Goal: Task Accomplishment & Management: Use online tool/utility

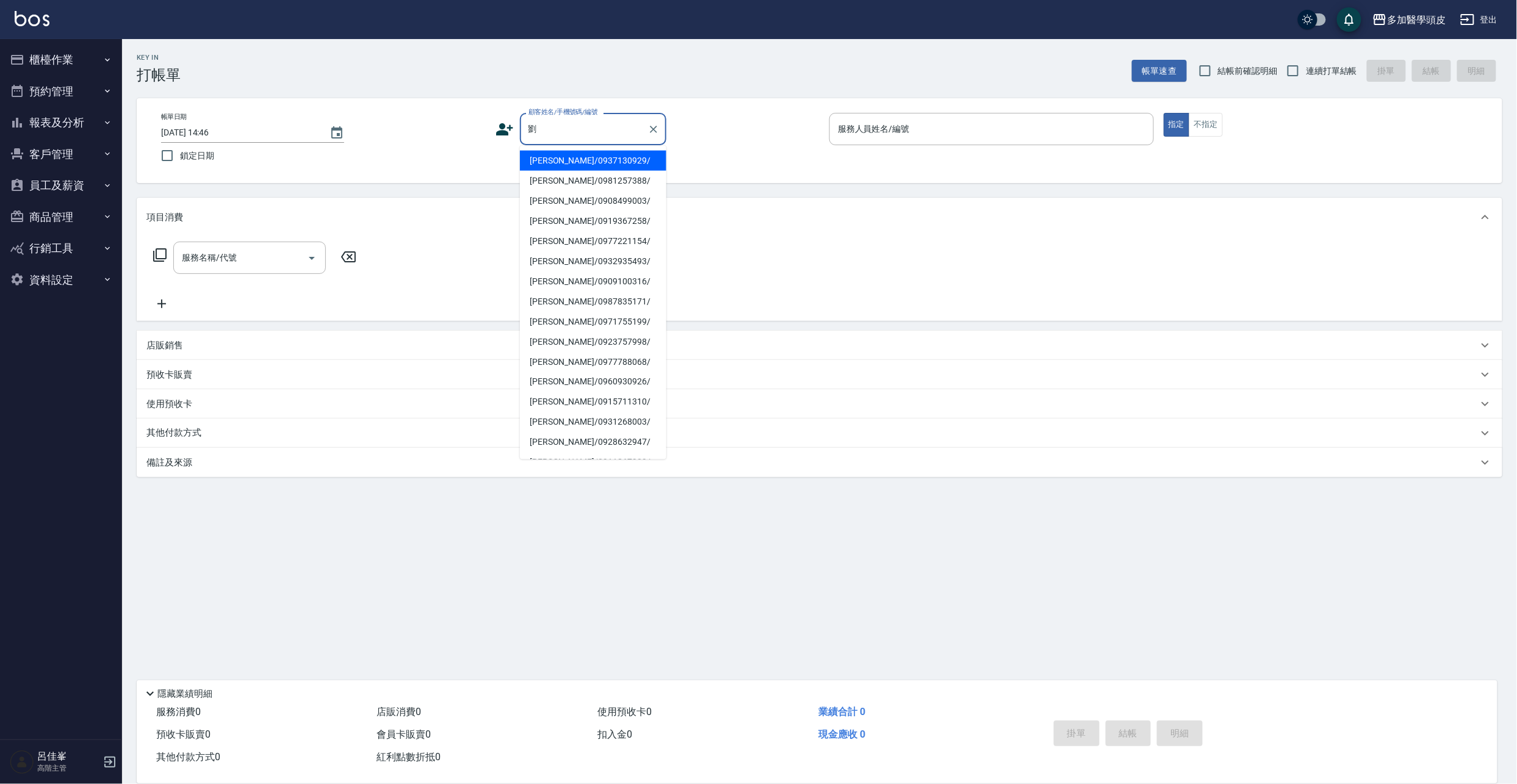
click at [594, 158] on li "[PERSON_NAME]/0937130929/" at bounding box center [592, 160] width 146 height 20
type input "[PERSON_NAME]/0937130929/"
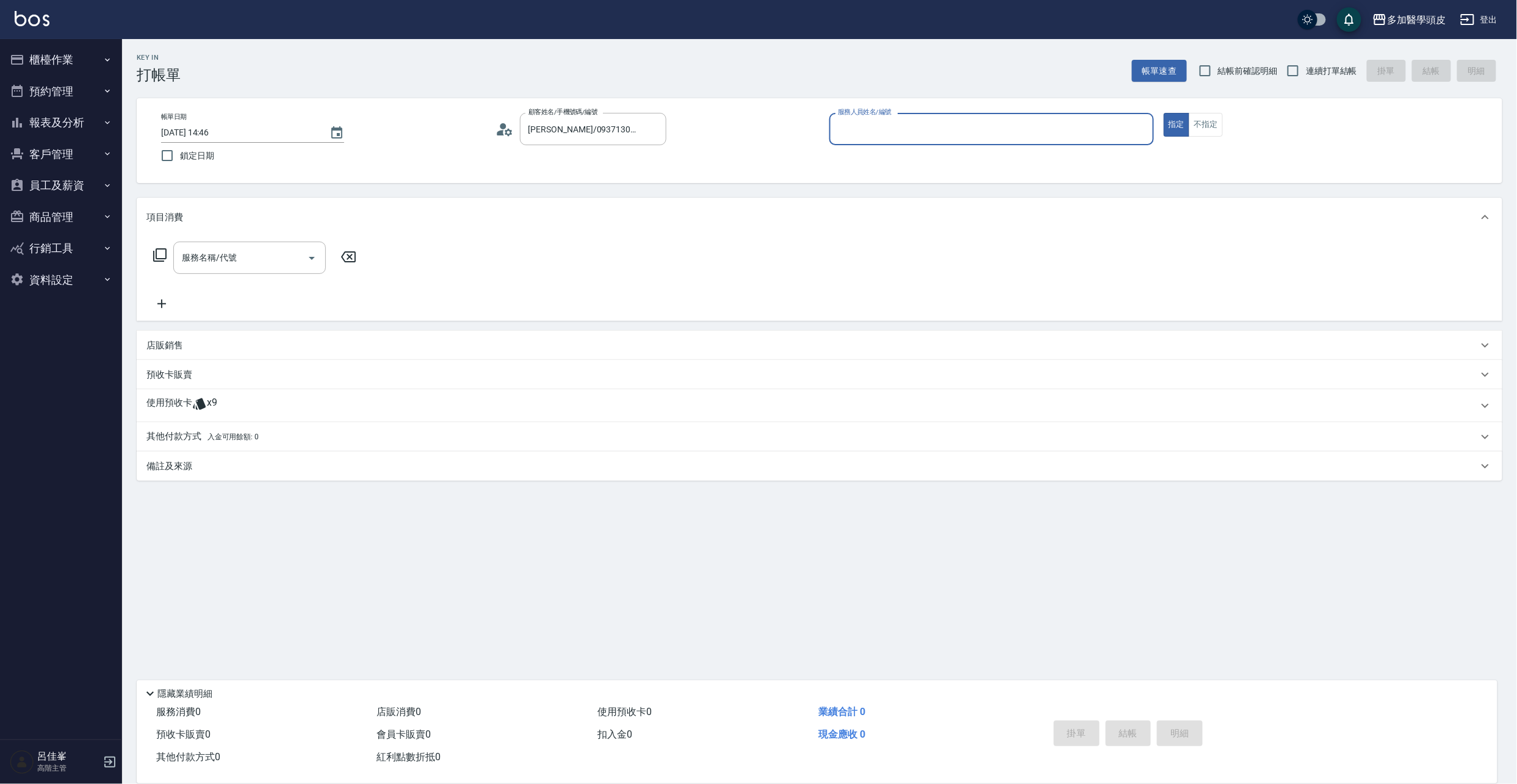
click at [854, 127] on input "服務人員姓名/編號" at bounding box center [991, 129] width 313 height 21
click at [867, 159] on span "[PERSON_NAME](無代號)" at bounding box center [867, 160] width 58 height 12
type input "[PERSON_NAME](無代號)"
click at [201, 404] on icon at bounding box center [199, 404] width 12 height 12
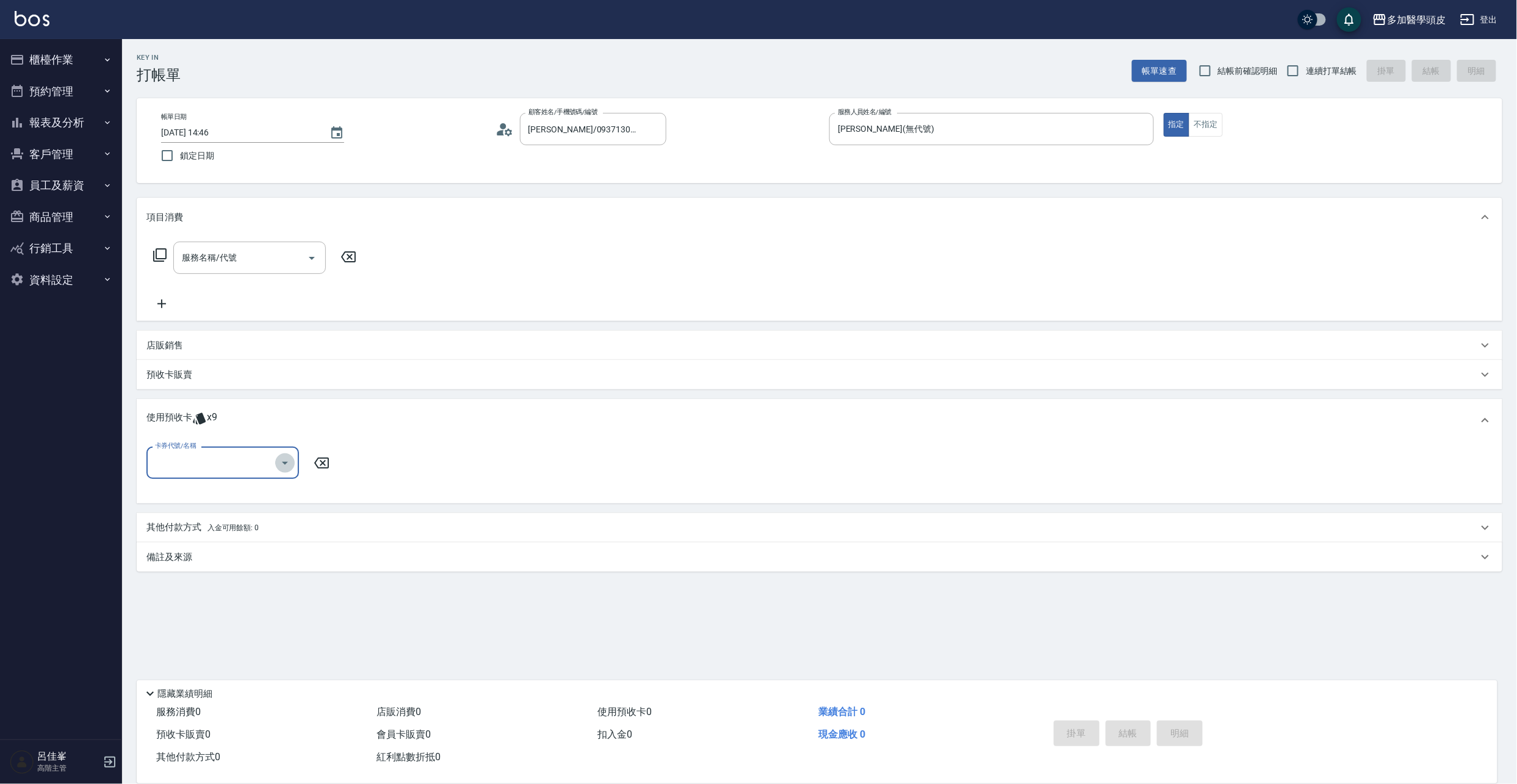
click at [287, 465] on icon "Open" at bounding box center [285, 463] width 15 height 15
click at [247, 511] on div "頭皮水療spa 買5送1 剩餘1張" at bounding box center [222, 513] width 152 height 20
type input "頭皮水療spa 買5送1"
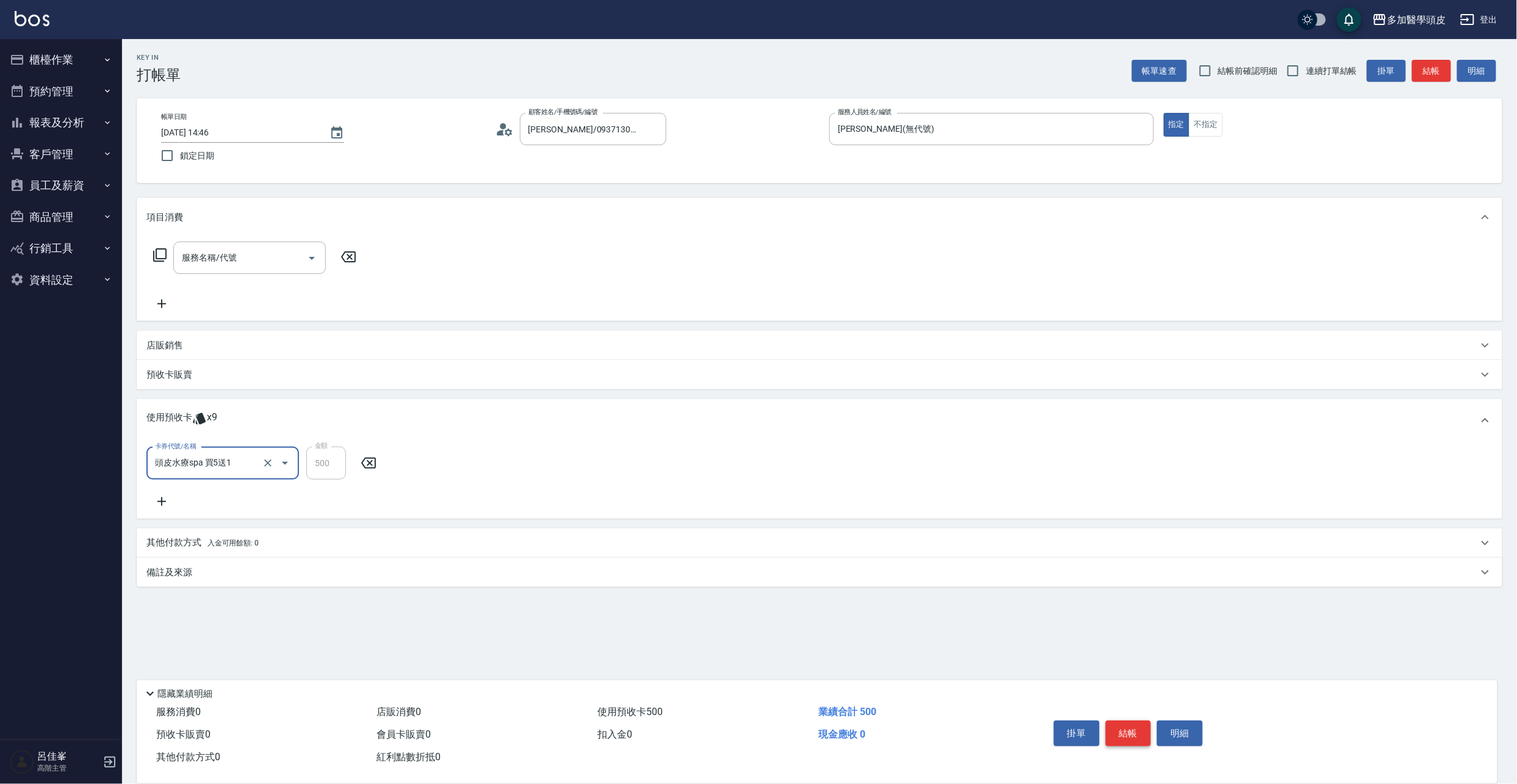
click at [1120, 727] on button "結帳" at bounding box center [1128, 733] width 46 height 26
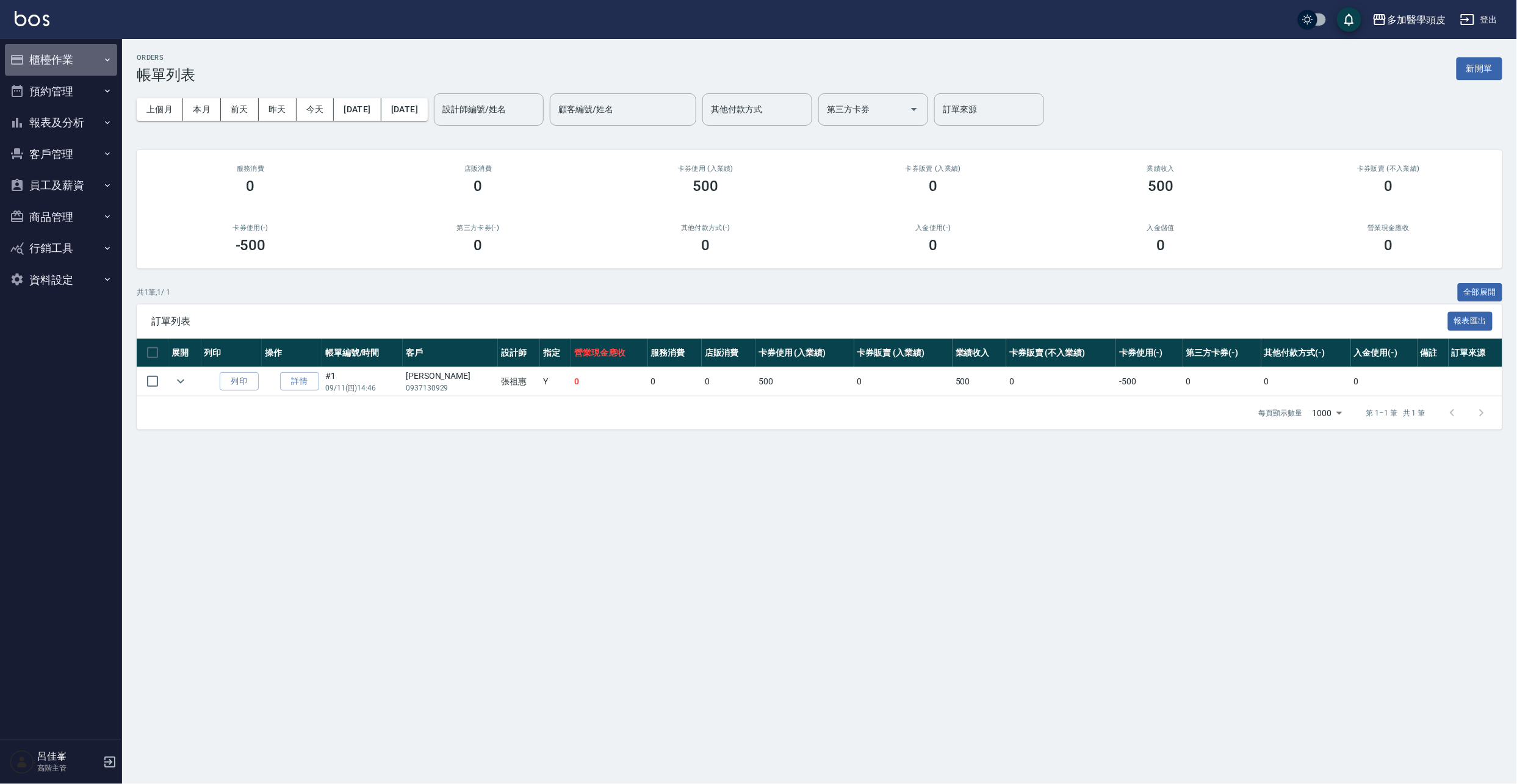
click at [52, 59] on button "櫃檯作業" at bounding box center [61, 60] width 112 height 32
